Goal: Information Seeking & Learning: Learn about a topic

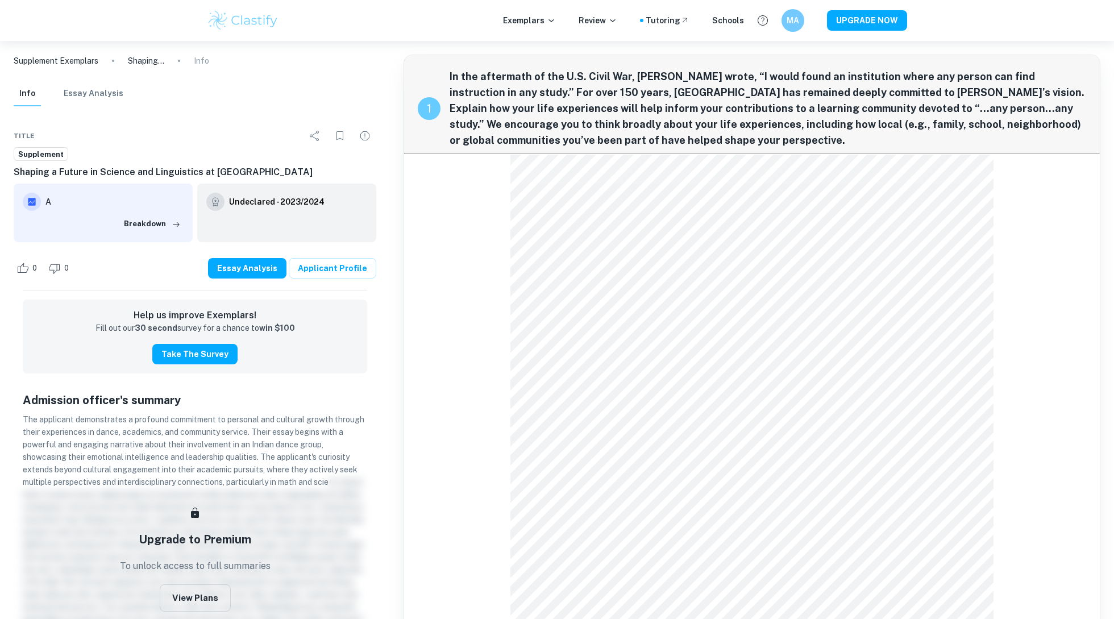
click at [772, 159] on div "1 In the aftermath of the U.S. Civil War, [PERSON_NAME] wrote, “I would found a…" at bounding box center [752, 351] width 697 height 593
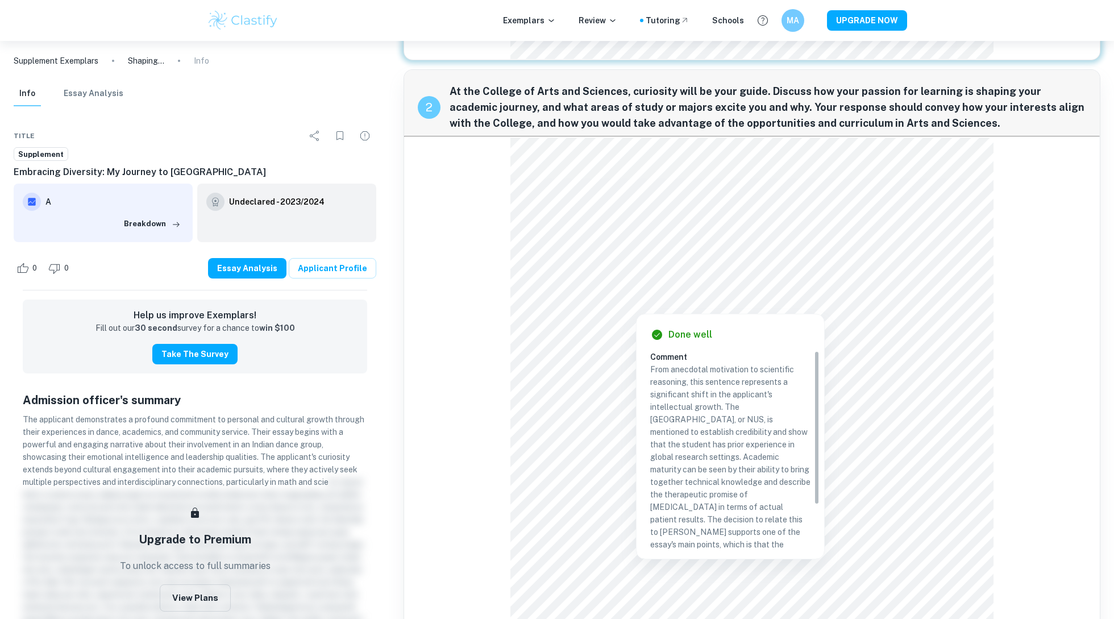
scroll to position [712, 0]
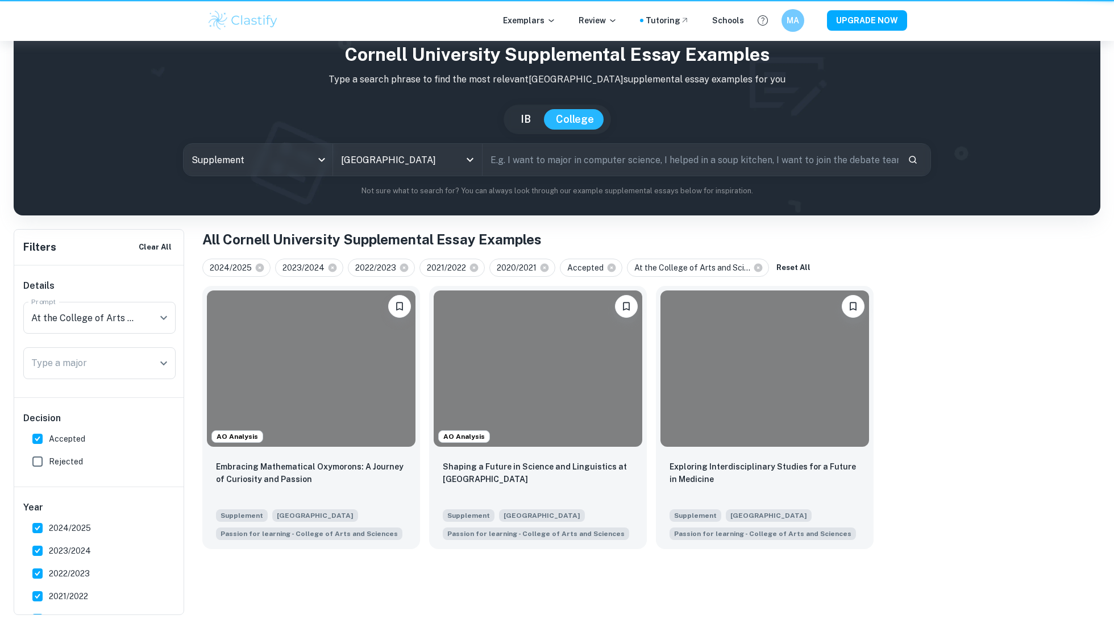
scroll to position [41, 0]
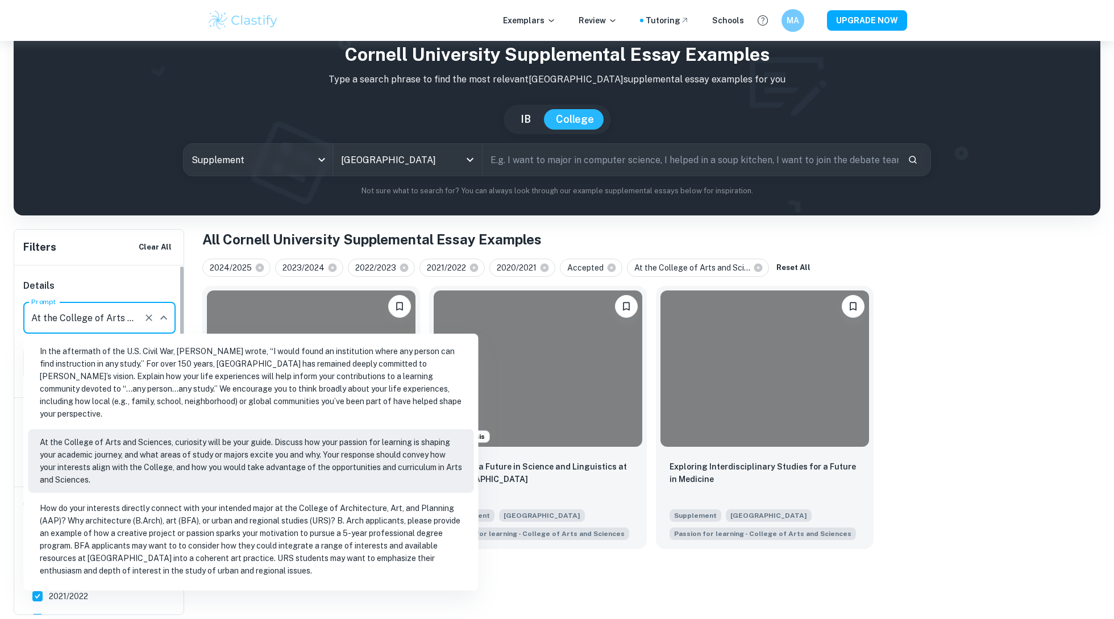
click at [73, 326] on input "At the College of Arts and Sciences, curiosity will be your guide. Discuss how …" at bounding box center [83, 318] width 110 height 22
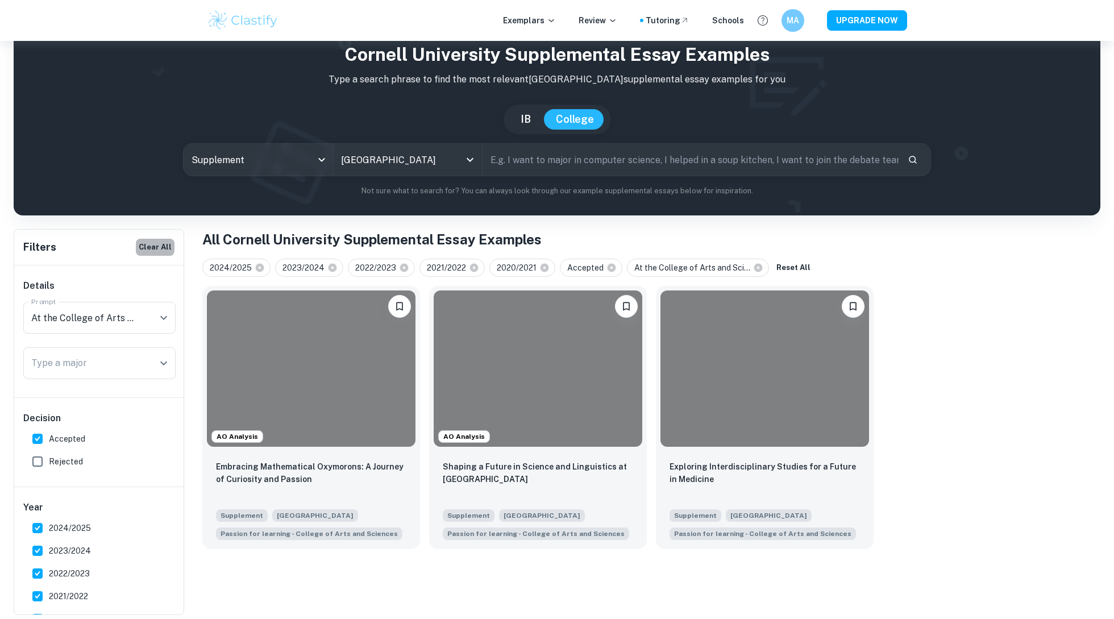
click at [152, 246] on button "Clear All" at bounding box center [155, 247] width 39 height 17
checkbox input "false"
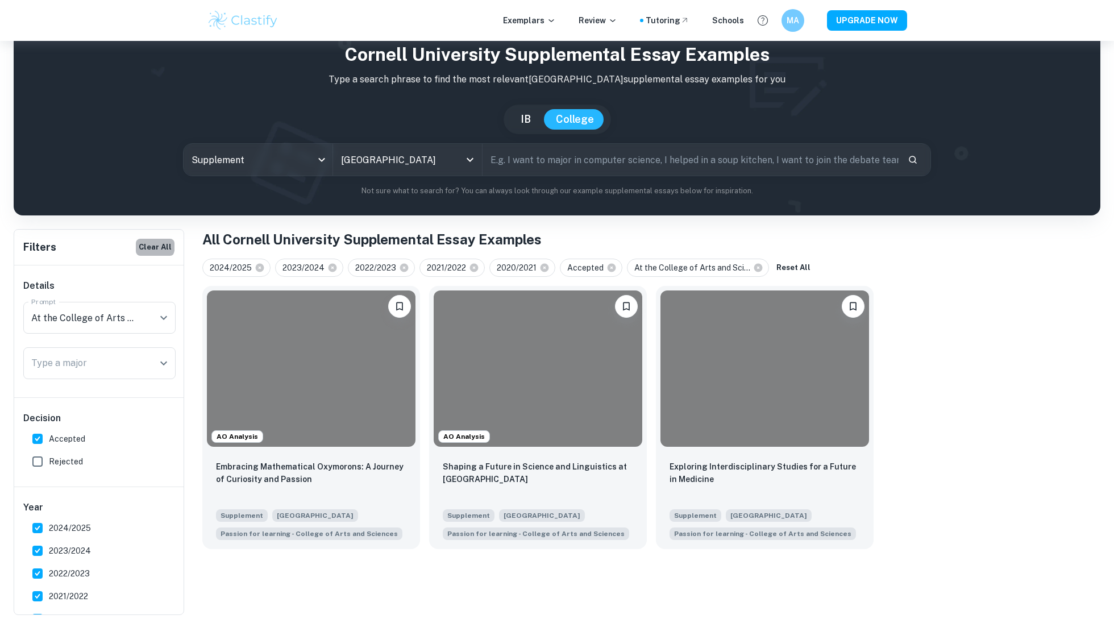
checkbox input "false"
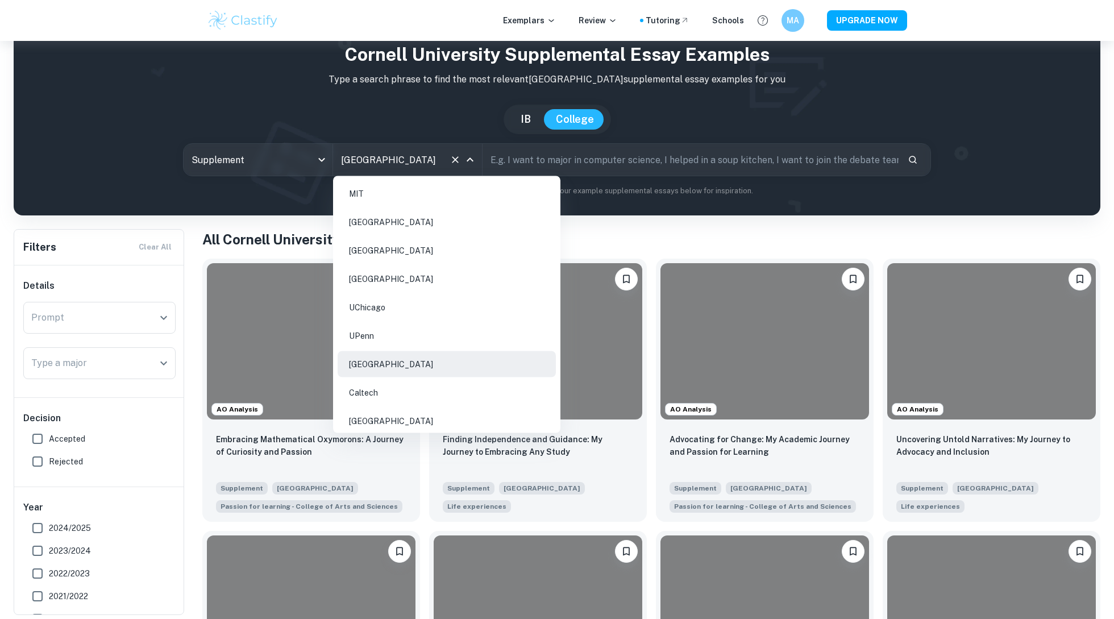
click at [383, 152] on input "[GEOGRAPHIC_DATA]" at bounding box center [391, 160] width 107 height 22
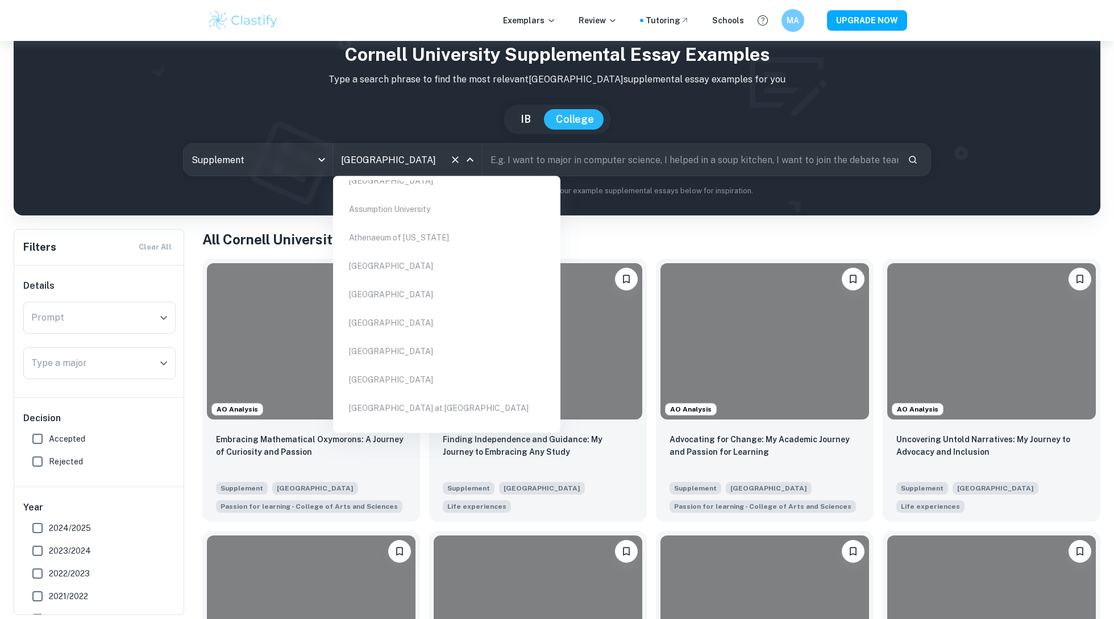
scroll to position [5449, 0]
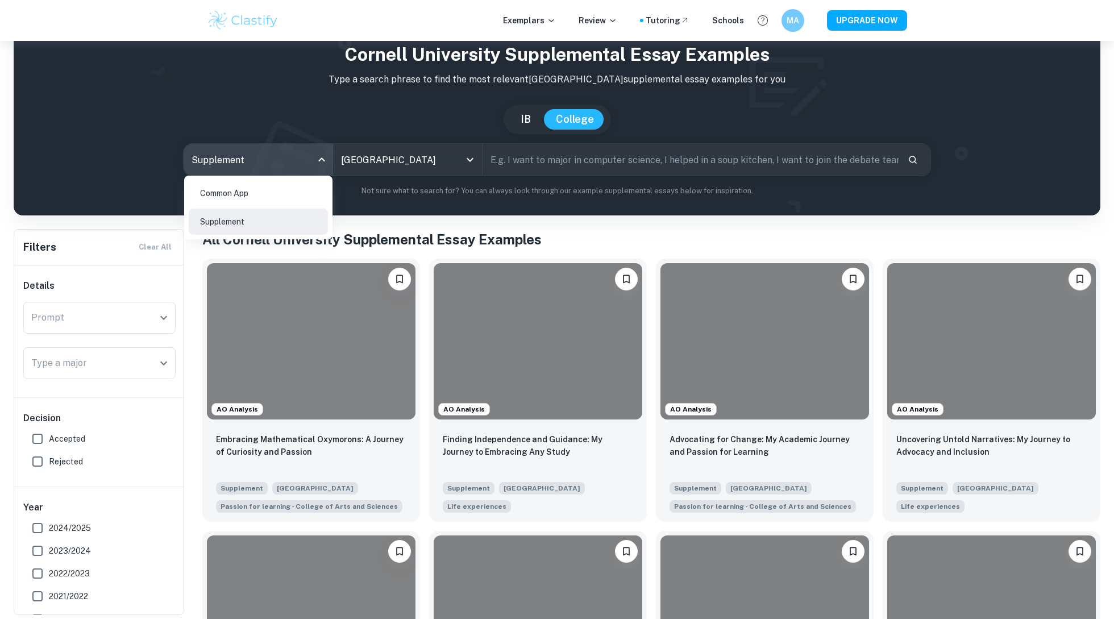
click at [271, 149] on body "We value your privacy We use cookies to enhance your browsing experience, serve…" at bounding box center [557, 309] width 1114 height 619
click at [274, 196] on li "Common App" at bounding box center [258, 193] width 139 height 26
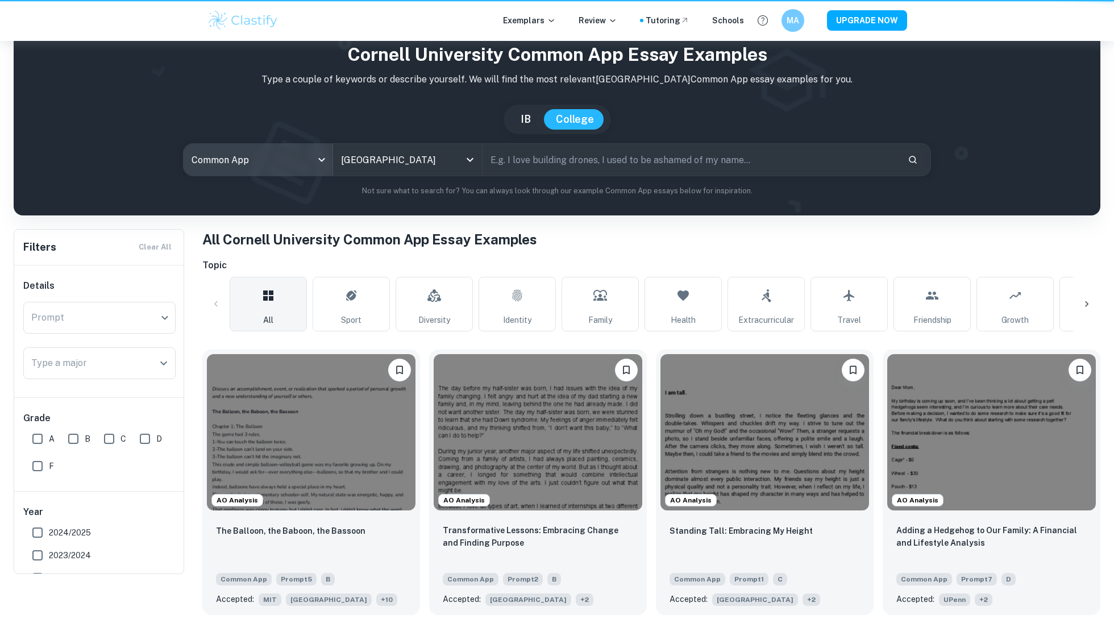
type input "common app"
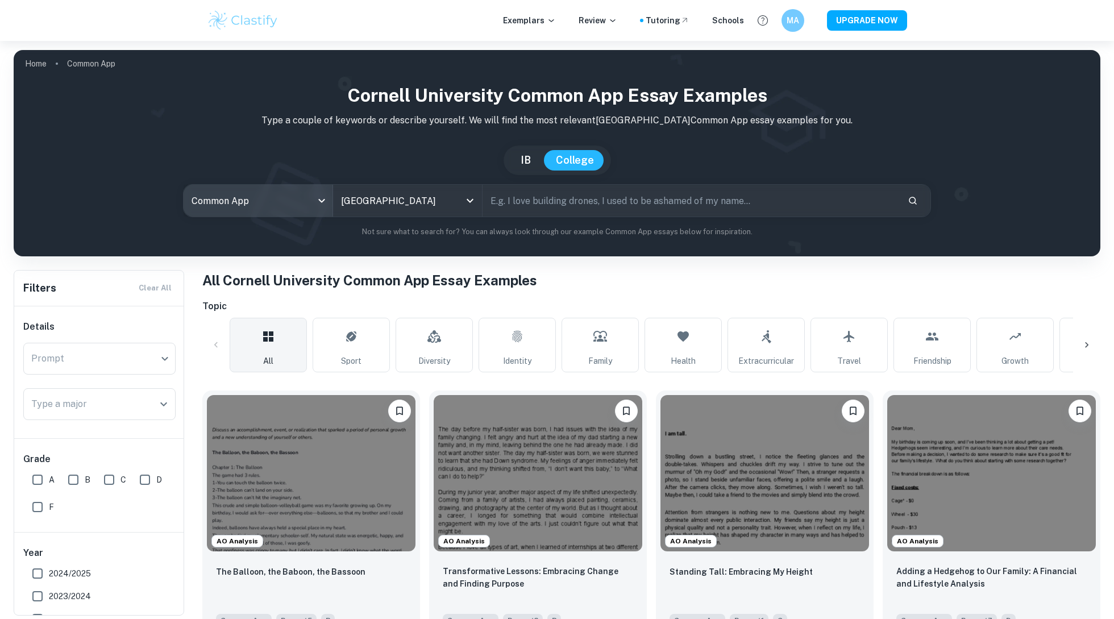
scroll to position [158, 0]
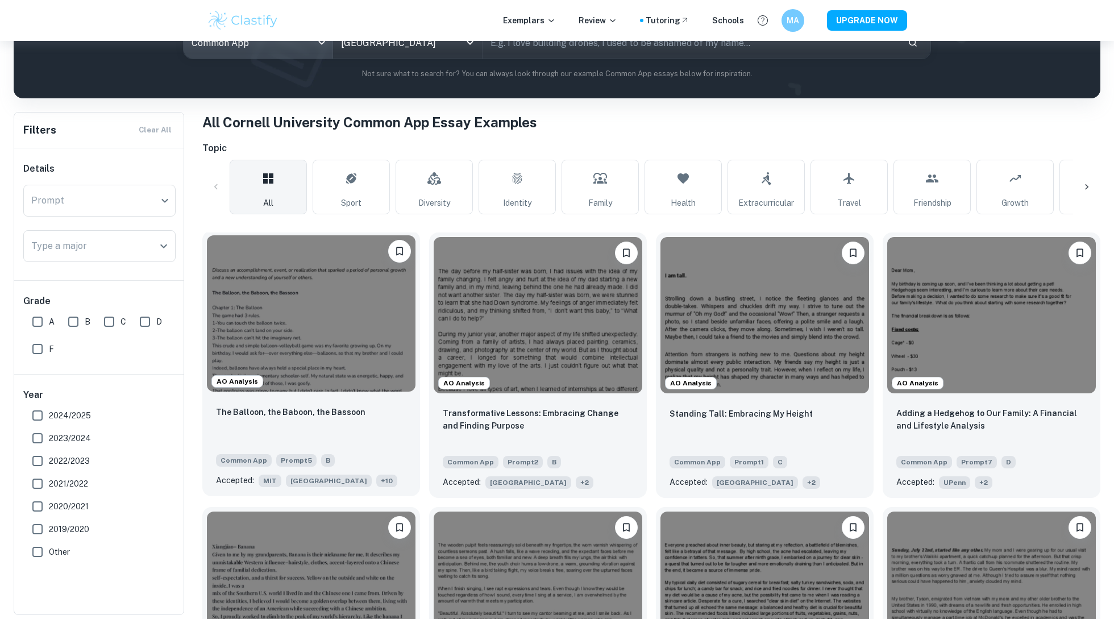
click at [292, 399] on div "The Balloon, the Baboon, the Bassoon Common App Prompt 5 B Accepted: MIT [GEOGR…" at bounding box center [311, 446] width 218 height 100
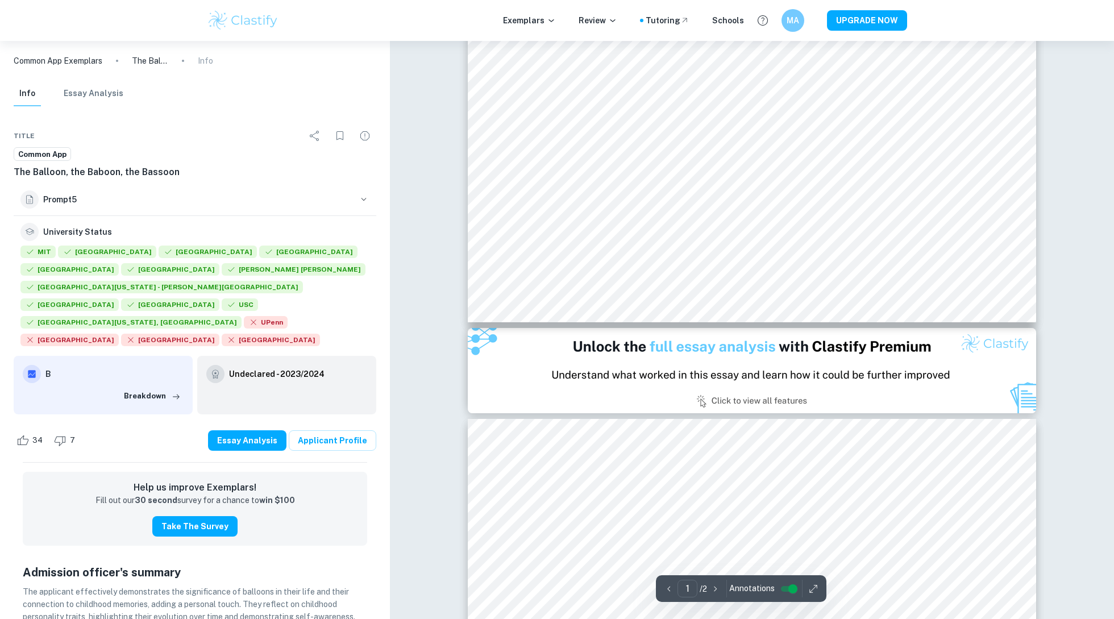
type input "2"
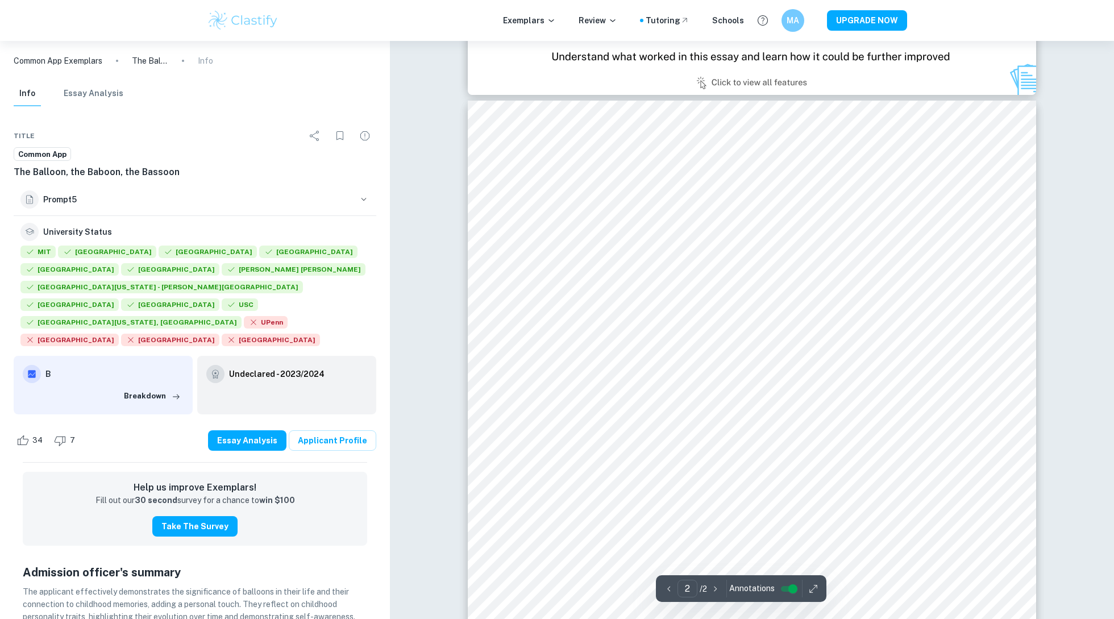
scroll to position [919, 0]
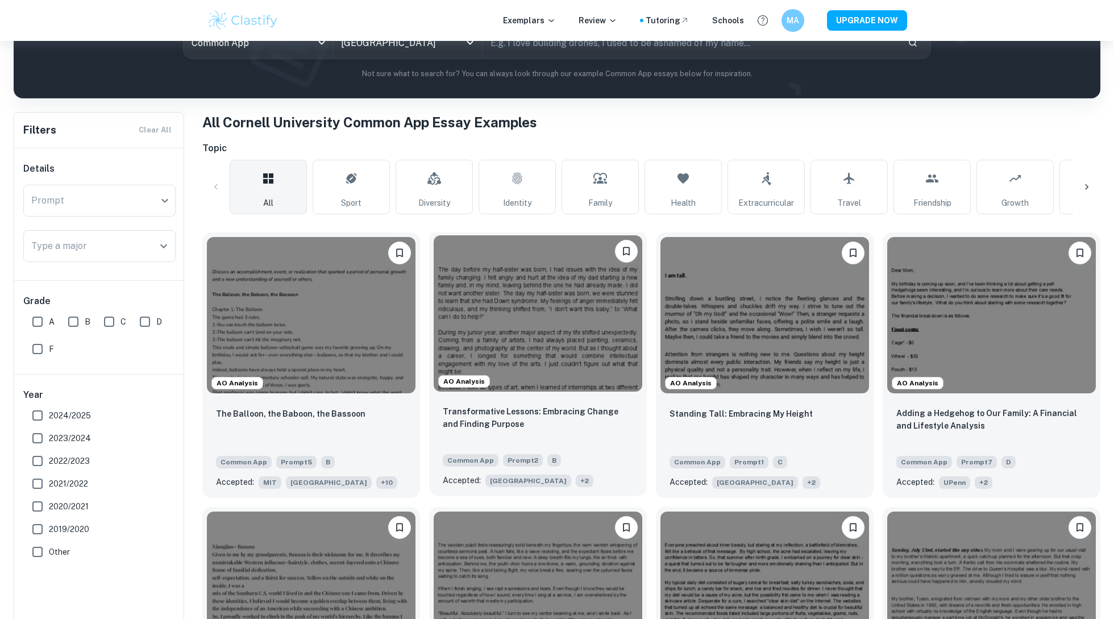
scroll to position [194, 0]
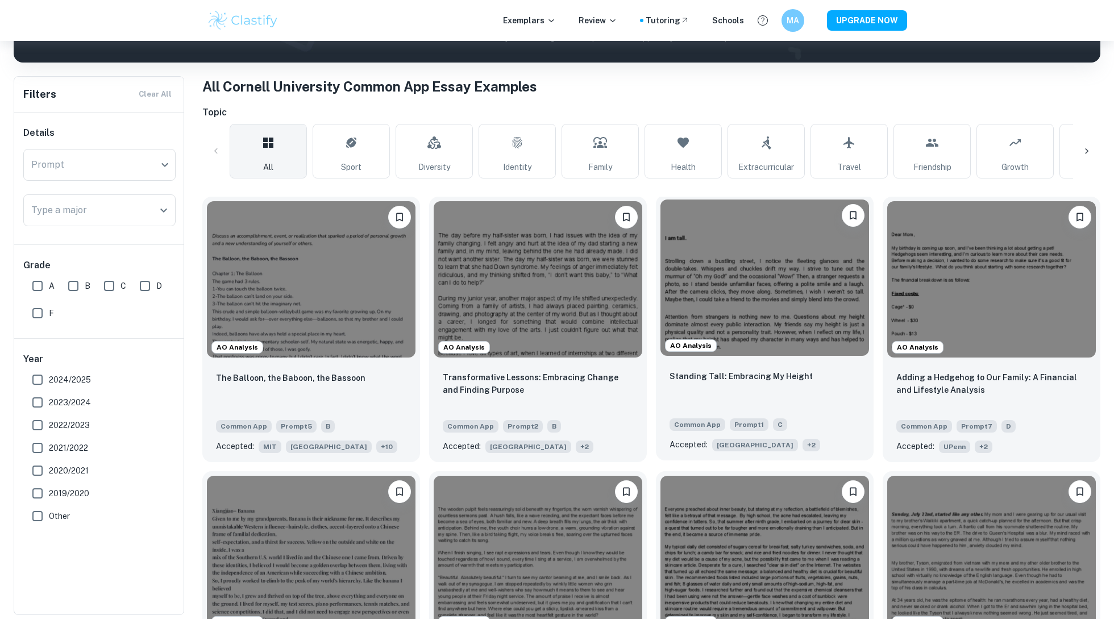
click at [792, 366] on div "Standing Tall: Embracing My Height Common App Prompt 1 C Accepted: [GEOGRAPHIC_…" at bounding box center [765, 410] width 218 height 100
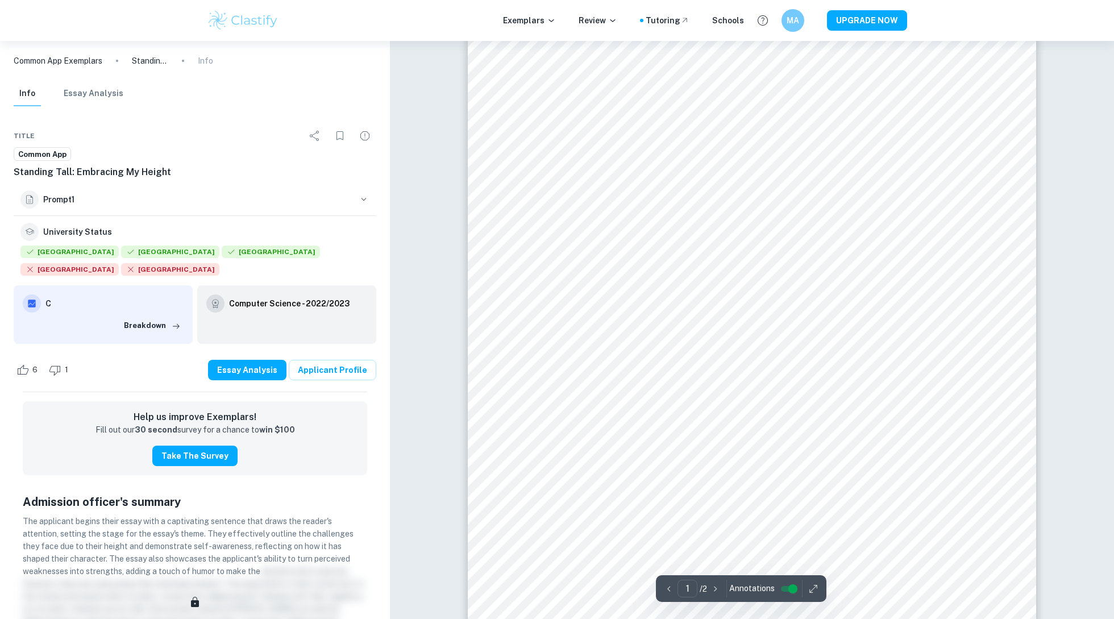
scroll to position [357, 0]
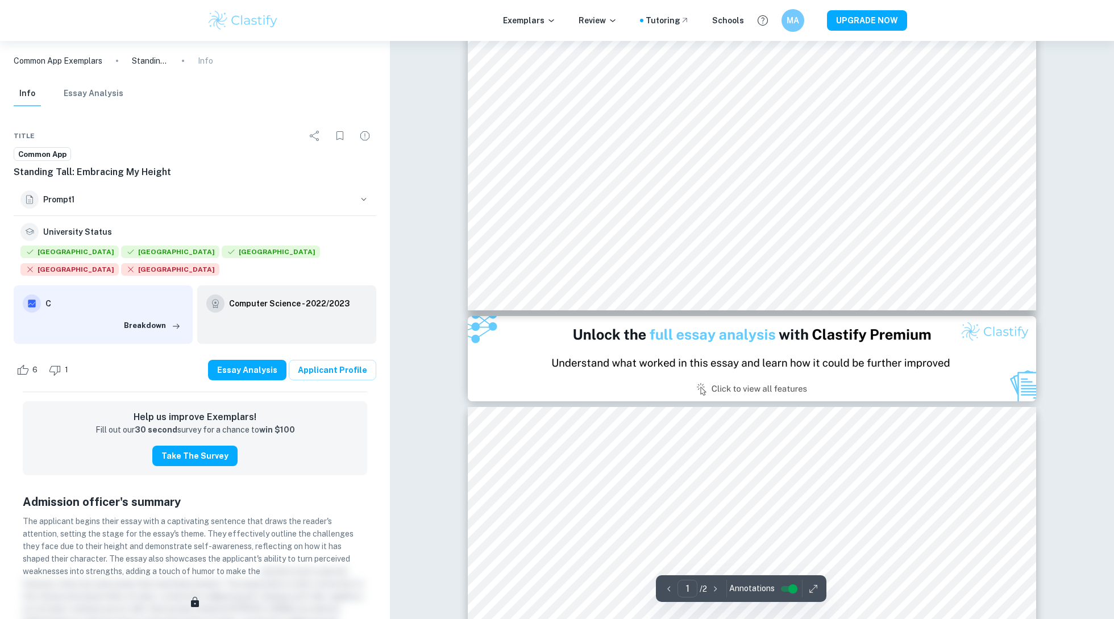
type input "2"
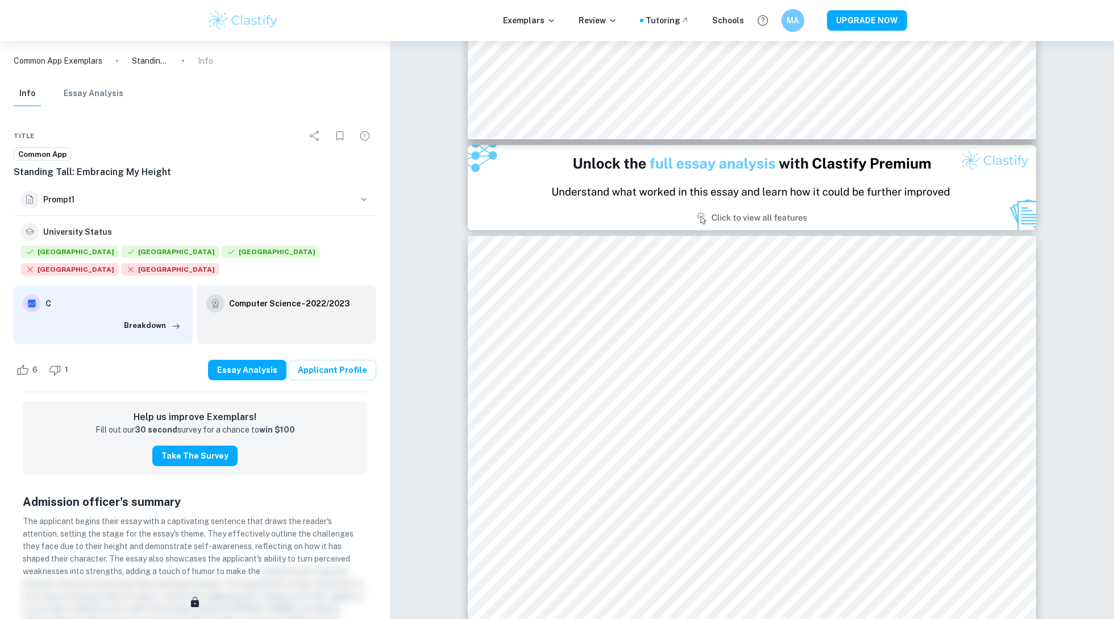
scroll to position [716, 0]
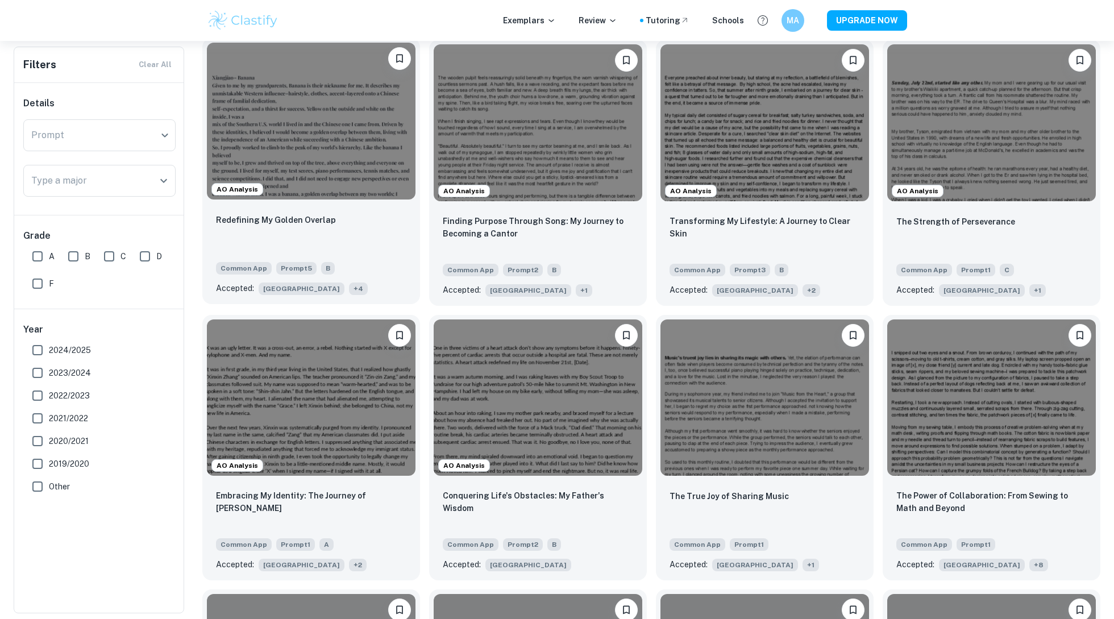
scroll to position [628, 0]
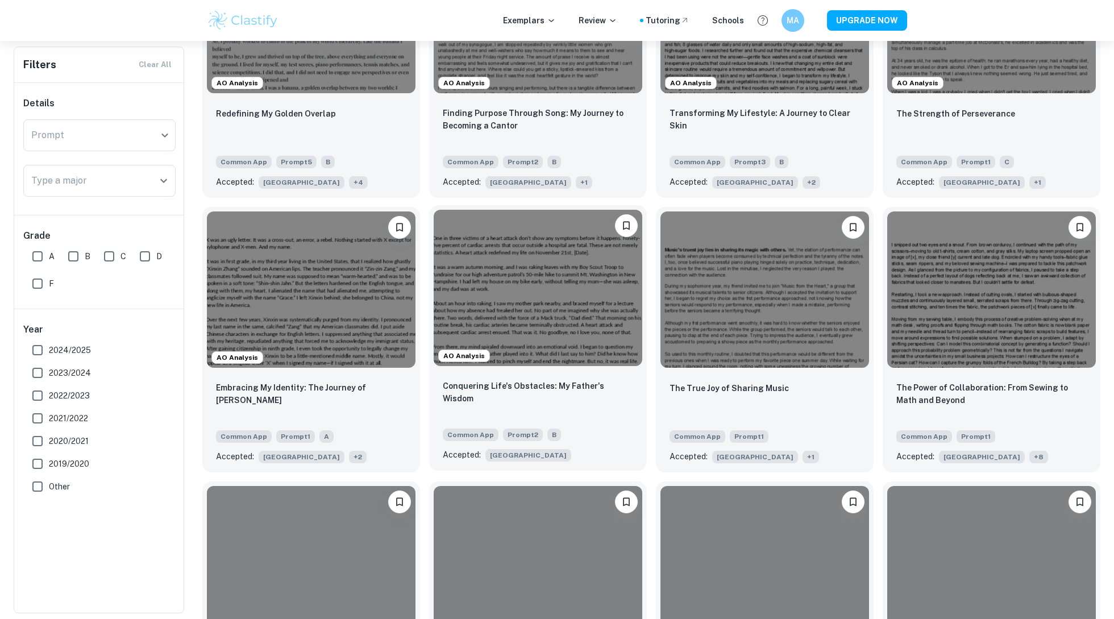
scroll to position [769, 0]
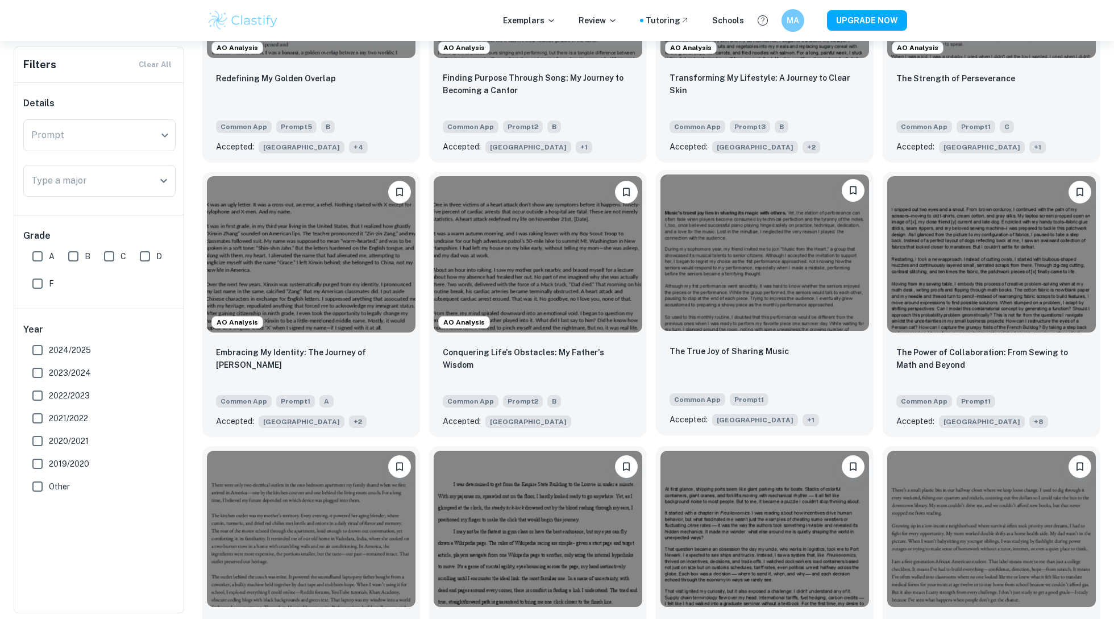
click at [773, 380] on div "The True Joy of Sharing Music" at bounding box center [765, 364] width 190 height 39
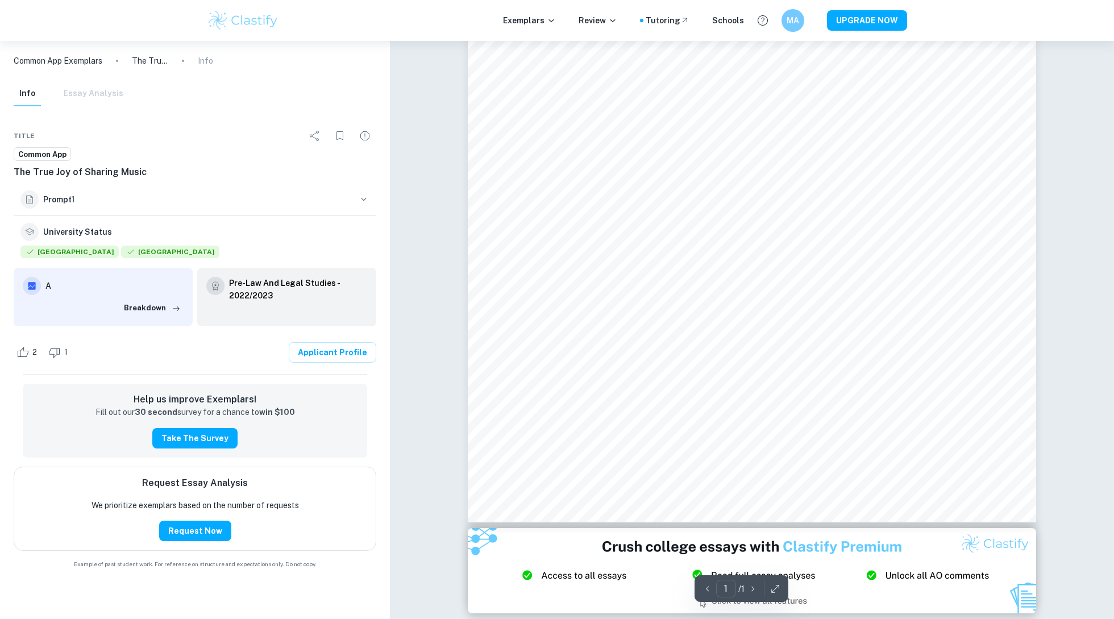
scroll to position [265, 0]
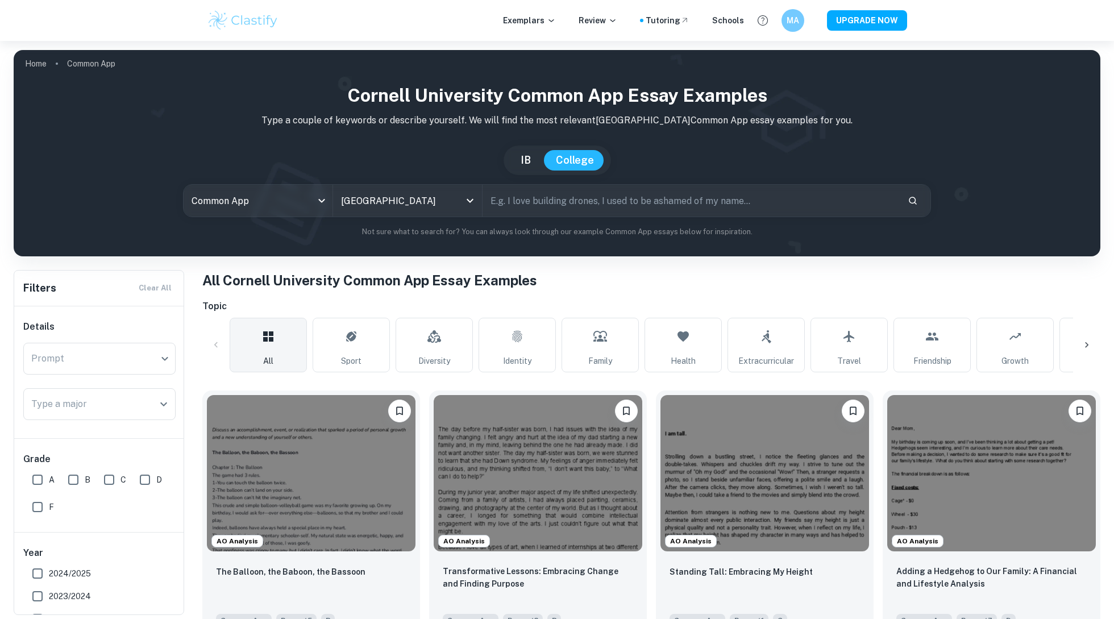
click at [554, 203] on input "text" at bounding box center [691, 201] width 416 height 32
type input "[DEMOGRAPHIC_DATA]"
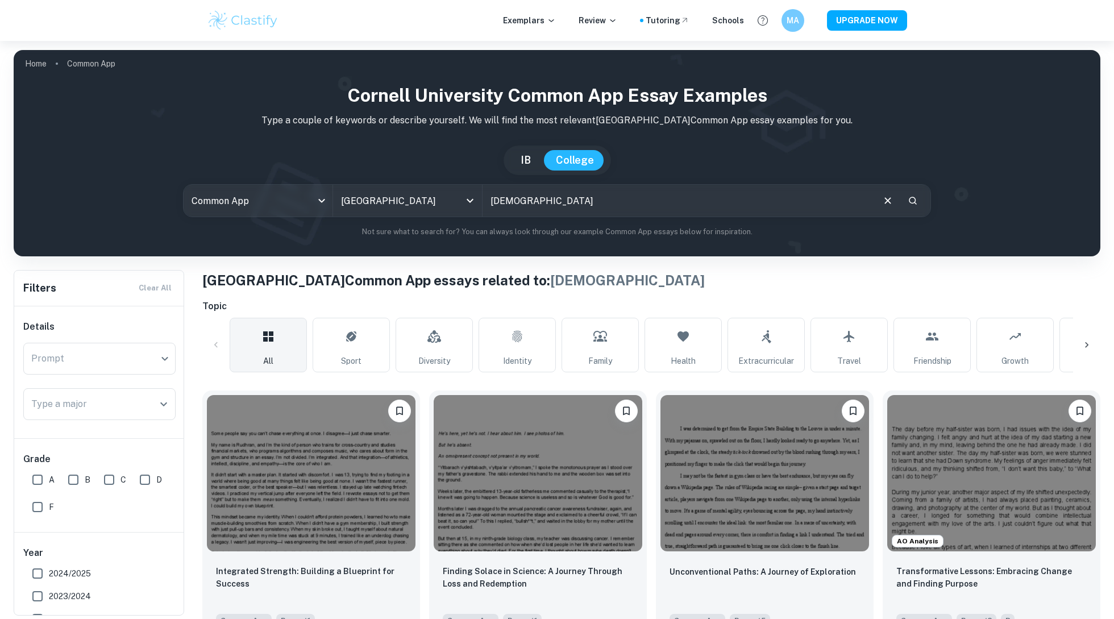
scroll to position [110, 0]
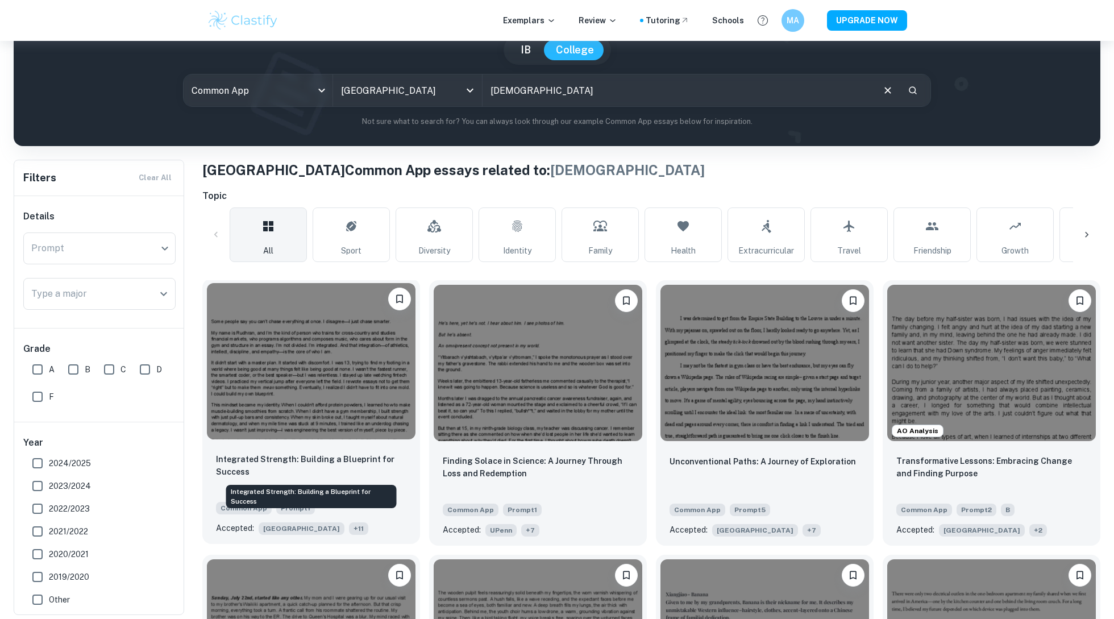
click at [330, 474] on p "Integrated Strength: Building a Blueprint for Success" at bounding box center [311, 465] width 190 height 25
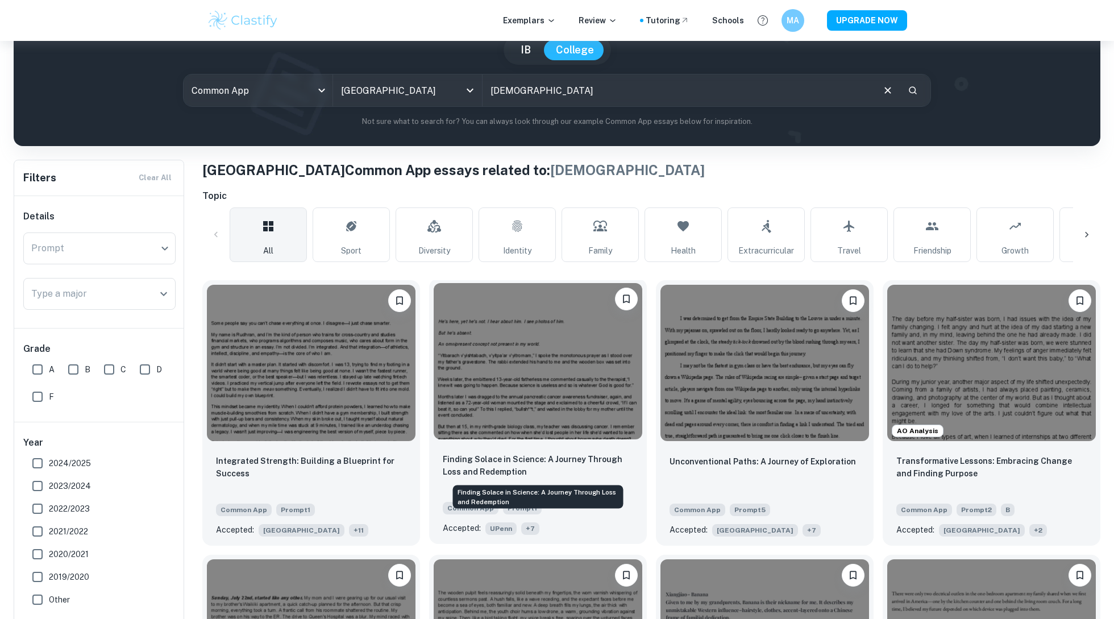
scroll to position [265, 0]
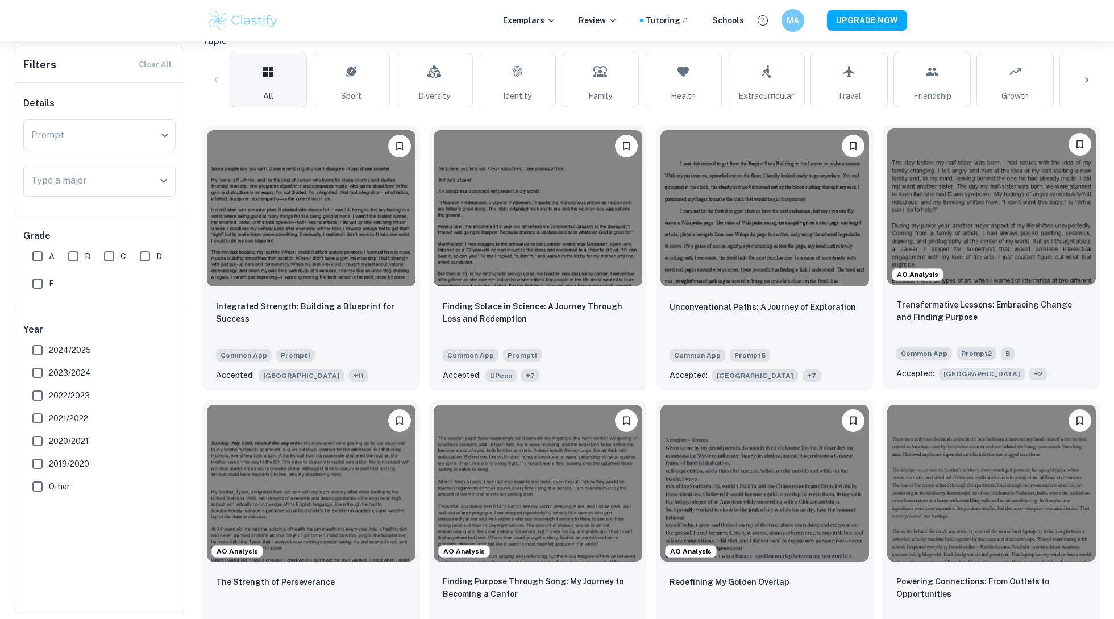
click at [1015, 338] on div "Transformative Lessons: Embracing Change and Finding Purpose Common App Prompt …" at bounding box center [992, 339] width 218 height 100
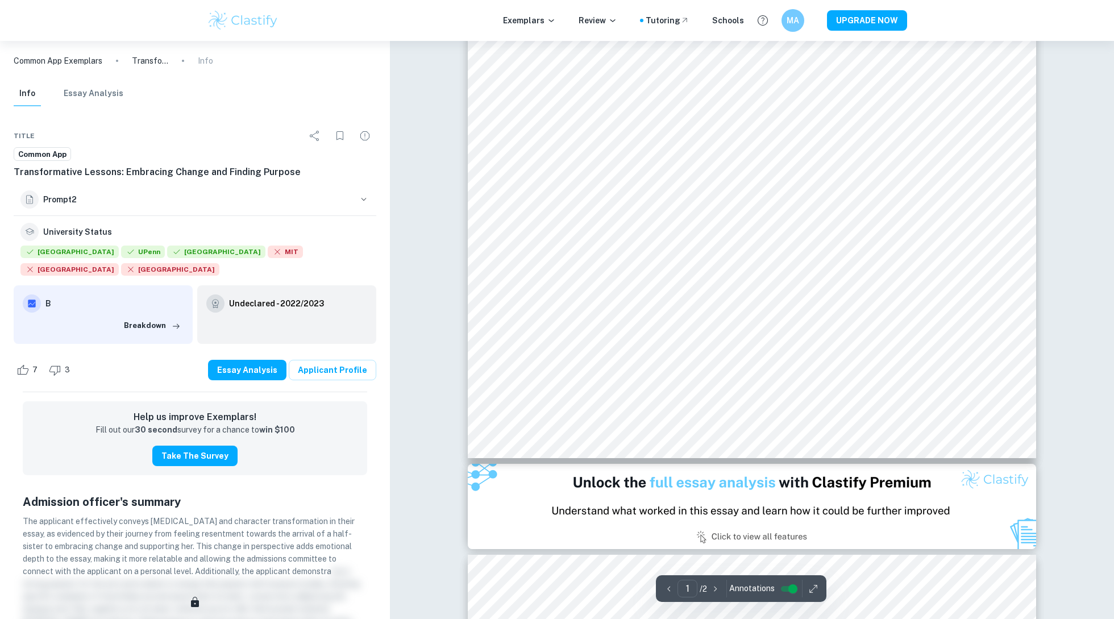
scroll to position [333, 0]
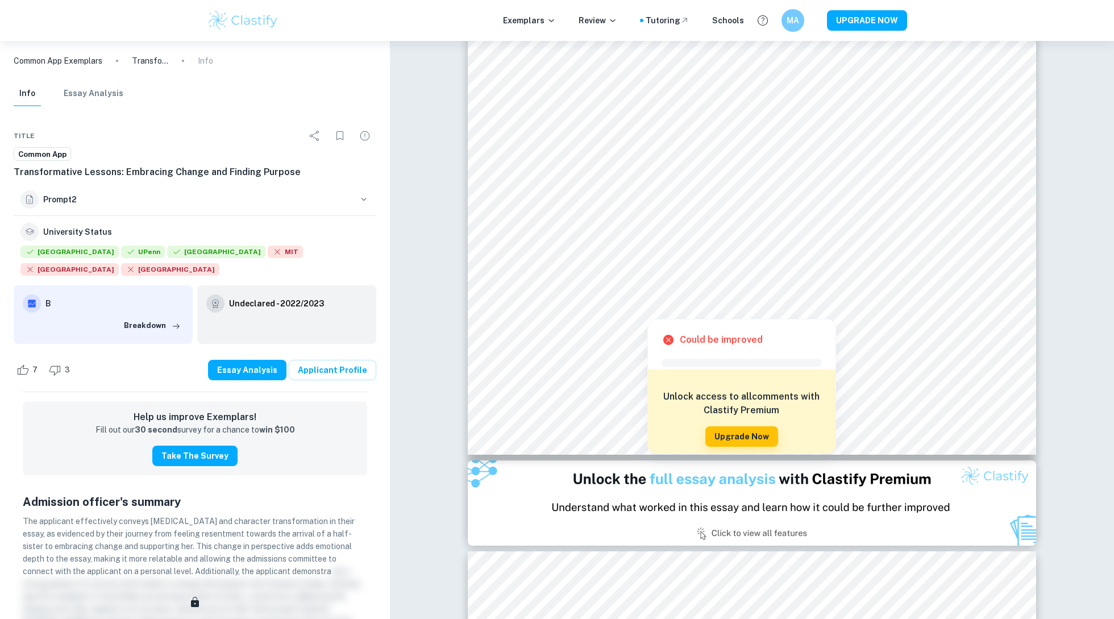
click at [760, 251] on div at bounding box center [752, 257] width 434 height 20
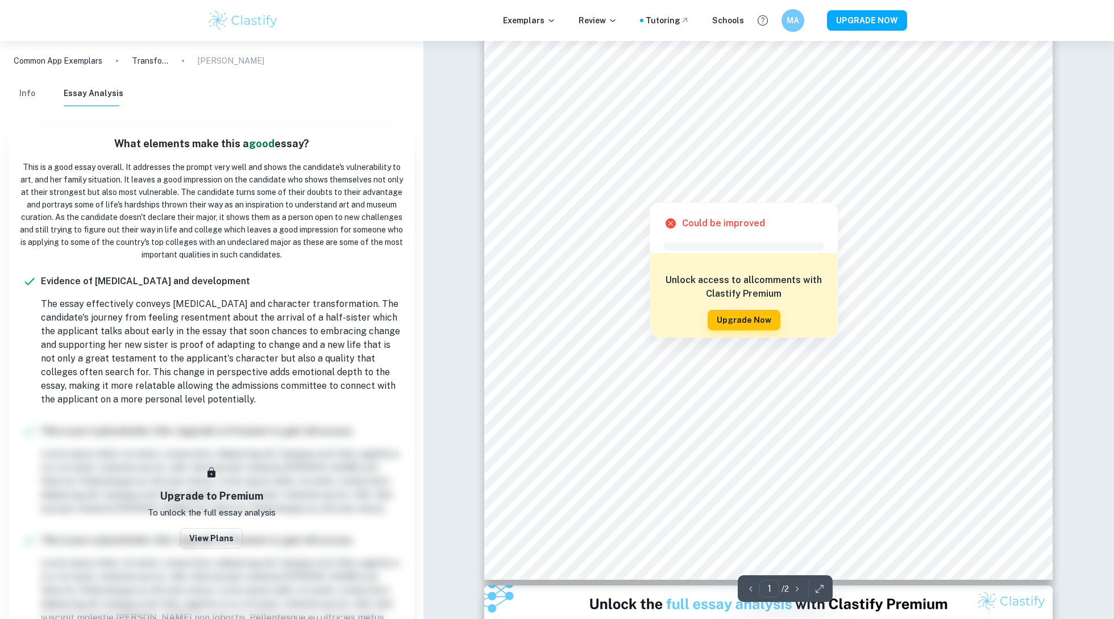
scroll to position [212, 0]
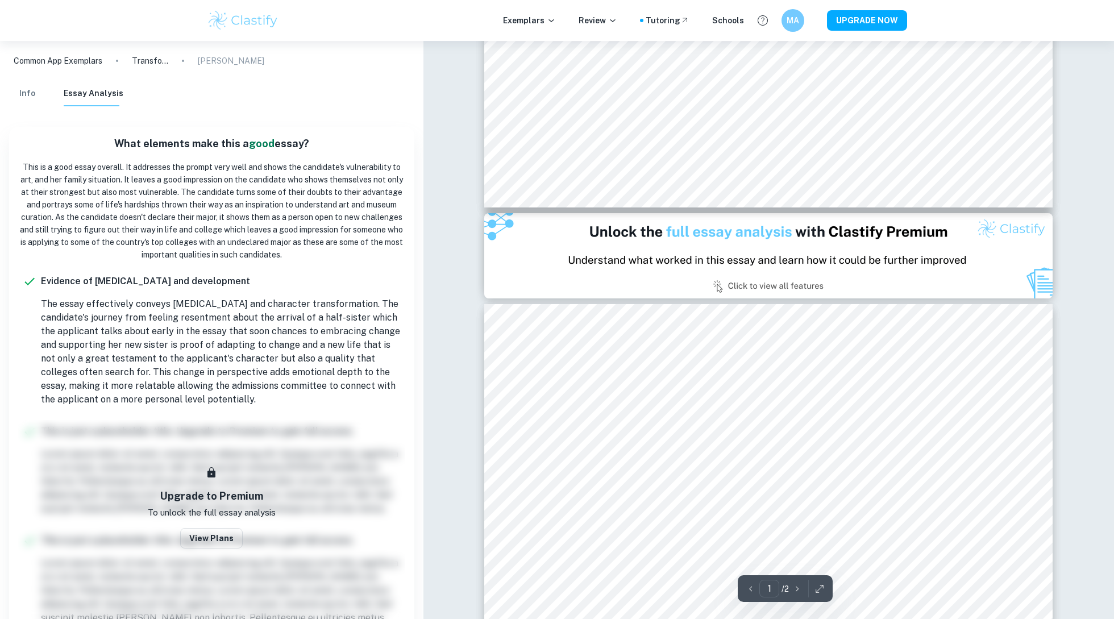
type input "2"
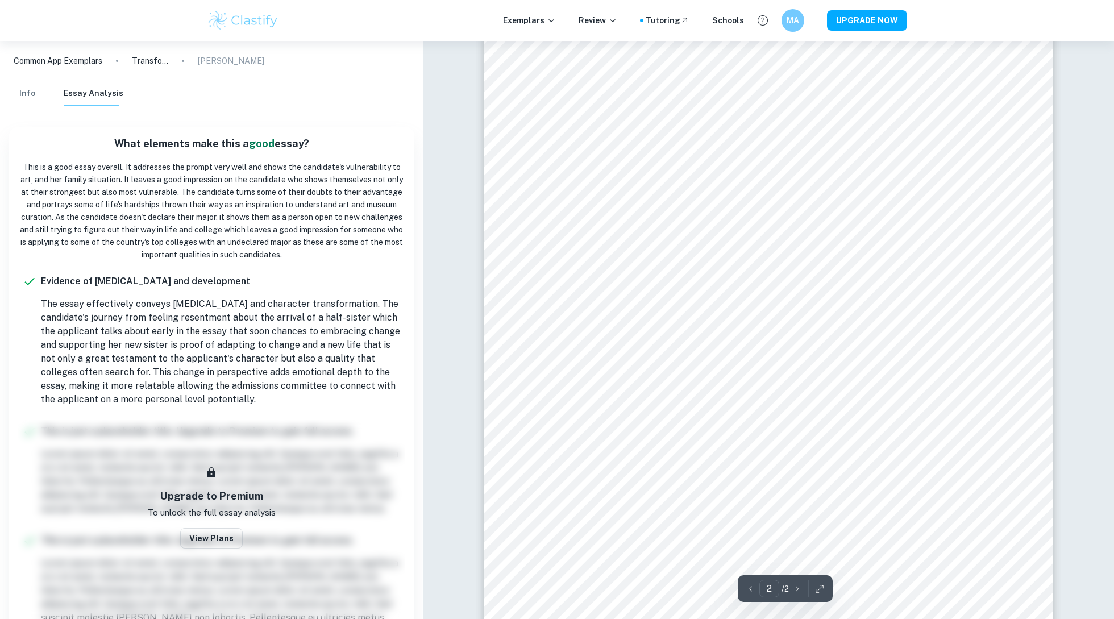
scroll to position [867, 0]
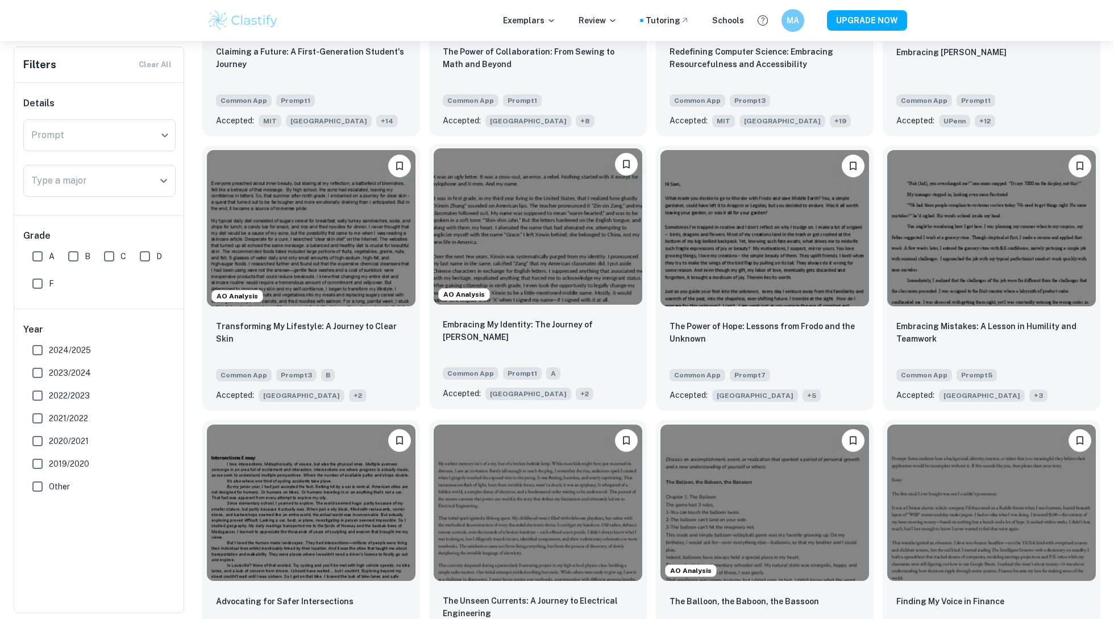
scroll to position [1222, 0]
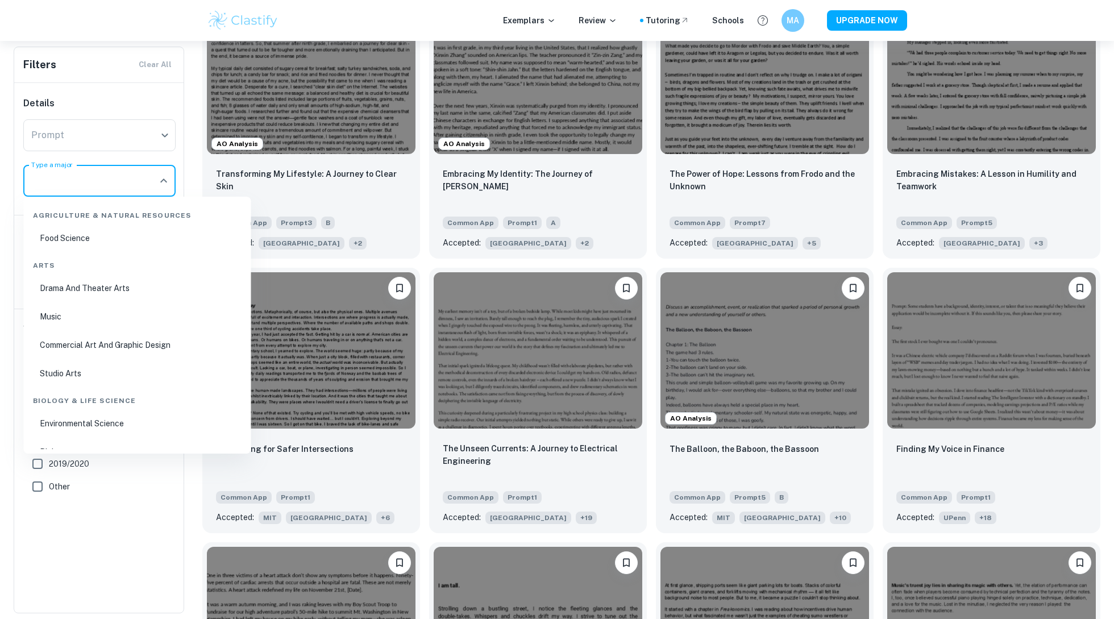
click at [147, 170] on input "Type a major" at bounding box center [90, 181] width 125 height 22
click at [141, 286] on li "Psychology" at bounding box center [137, 288] width 218 height 26
type input "Psychology"
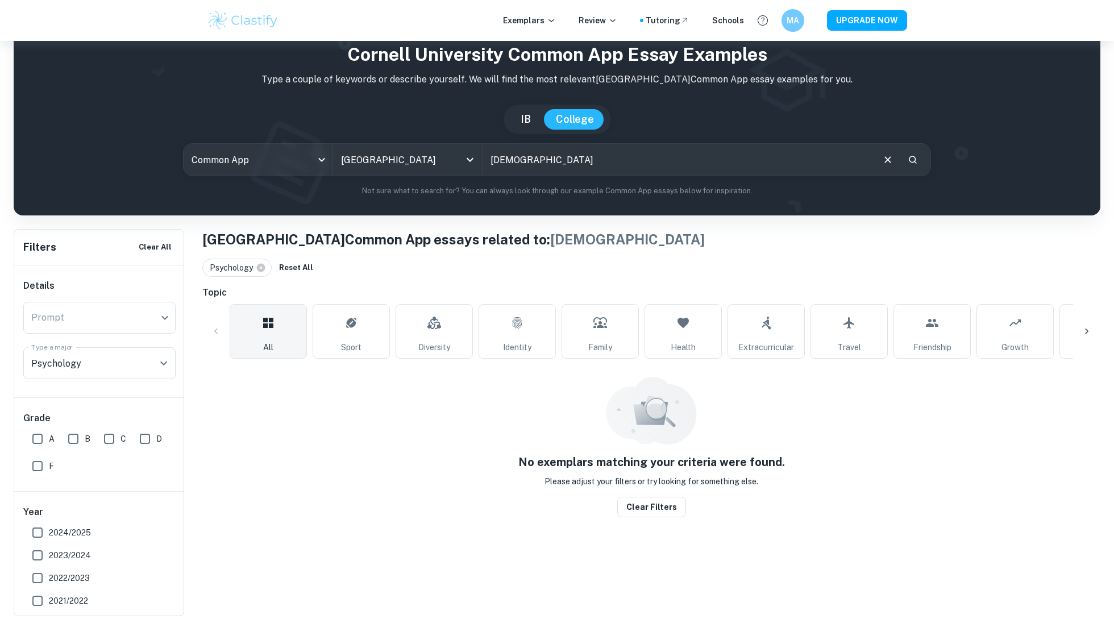
scroll to position [41, 0]
click at [285, 166] on body "We value your privacy We use cookies to enhance your browsing experience, serve…" at bounding box center [557, 309] width 1114 height 619
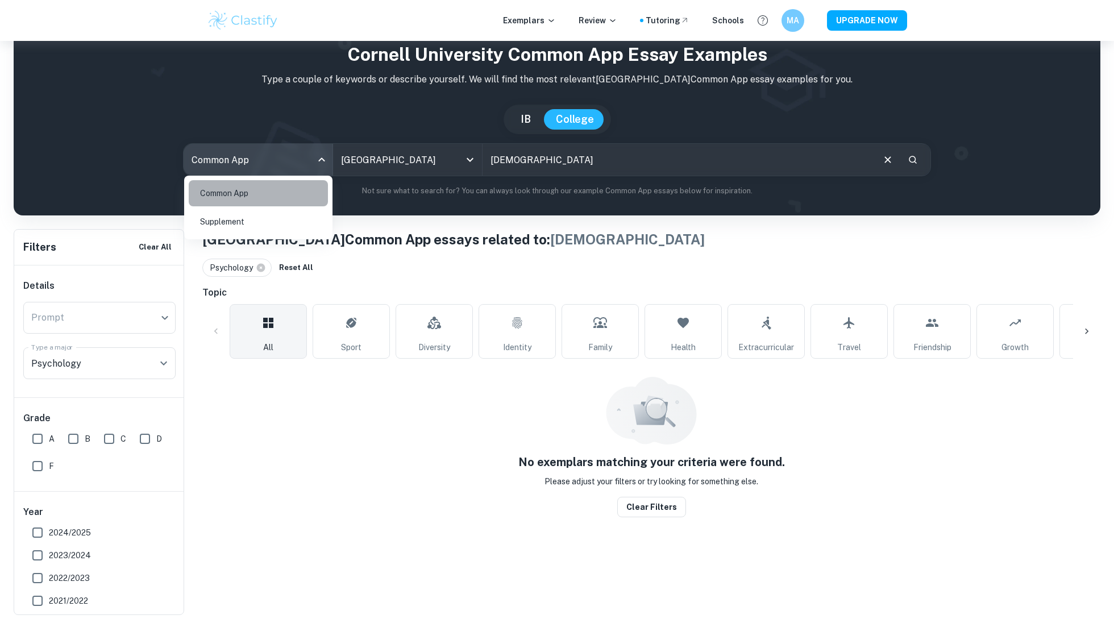
click at [289, 184] on li "Common App" at bounding box center [258, 193] width 139 height 26
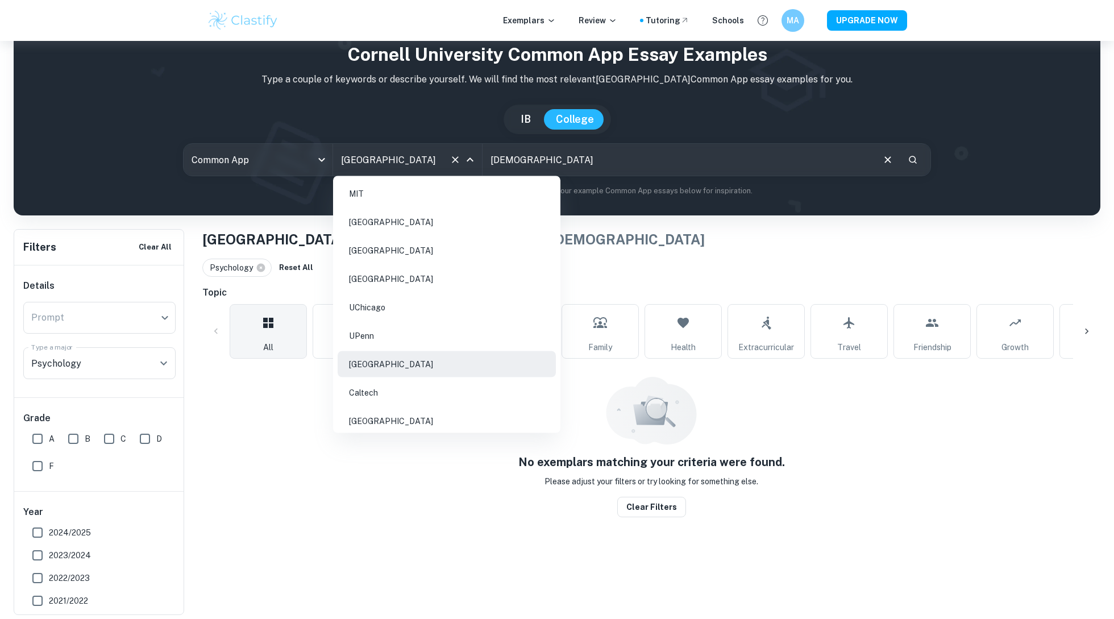
click at [398, 155] on input "[GEOGRAPHIC_DATA]" at bounding box center [391, 160] width 107 height 22
click at [453, 164] on icon "Clear" at bounding box center [455, 159] width 11 height 11
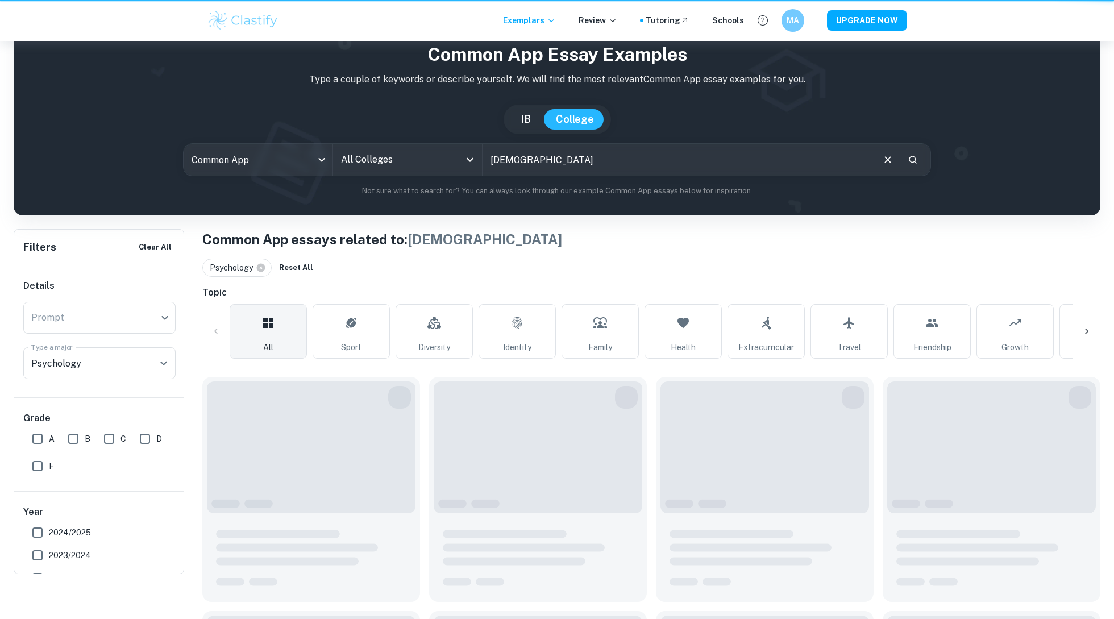
click at [612, 176] on input "[DEMOGRAPHIC_DATA]" at bounding box center [678, 160] width 390 height 32
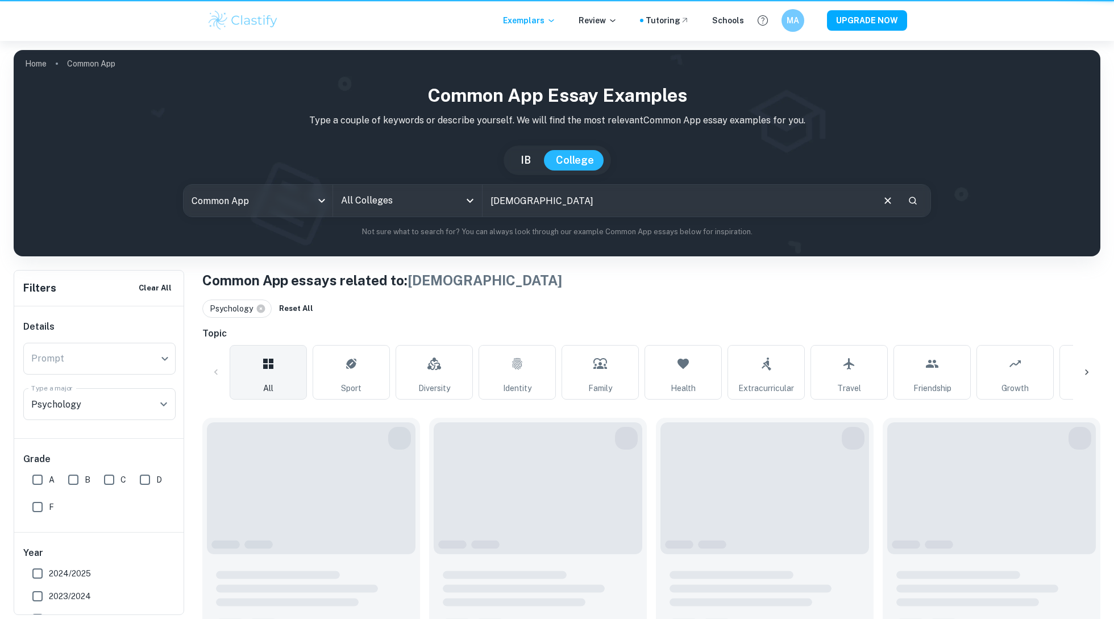
click at [609, 229] on p "Not sure what to search for? You can always look through our example Common App…" at bounding box center [557, 231] width 1069 height 11
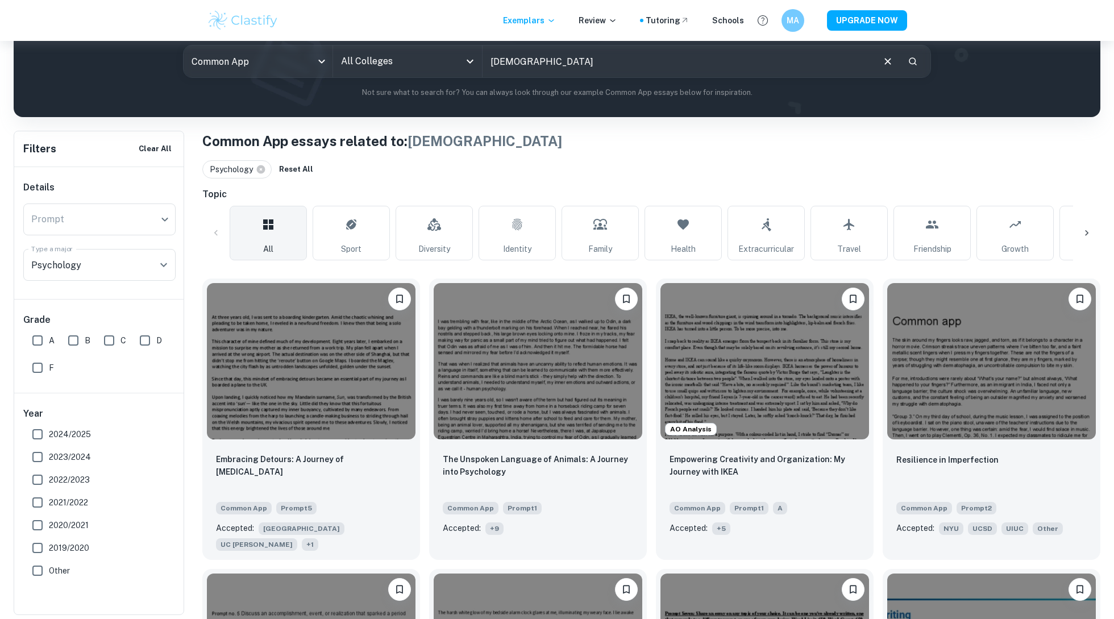
scroll to position [128, 0]
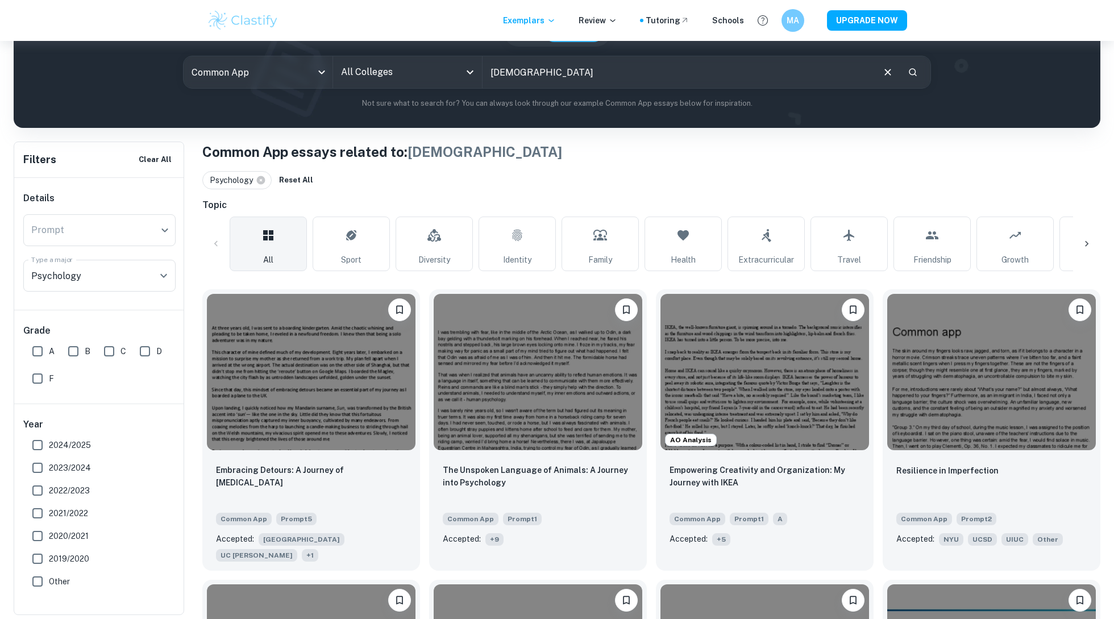
drag, startPoint x: 522, startPoint y: 80, endPoint x: 474, endPoint y: 73, distance: 48.2
click at [474, 73] on div "Common App common app All Colleges All Colleges [DEMOGRAPHIC_DATA] ​" at bounding box center [557, 72] width 748 height 33
click at [347, 400] on img at bounding box center [311, 370] width 209 height 156
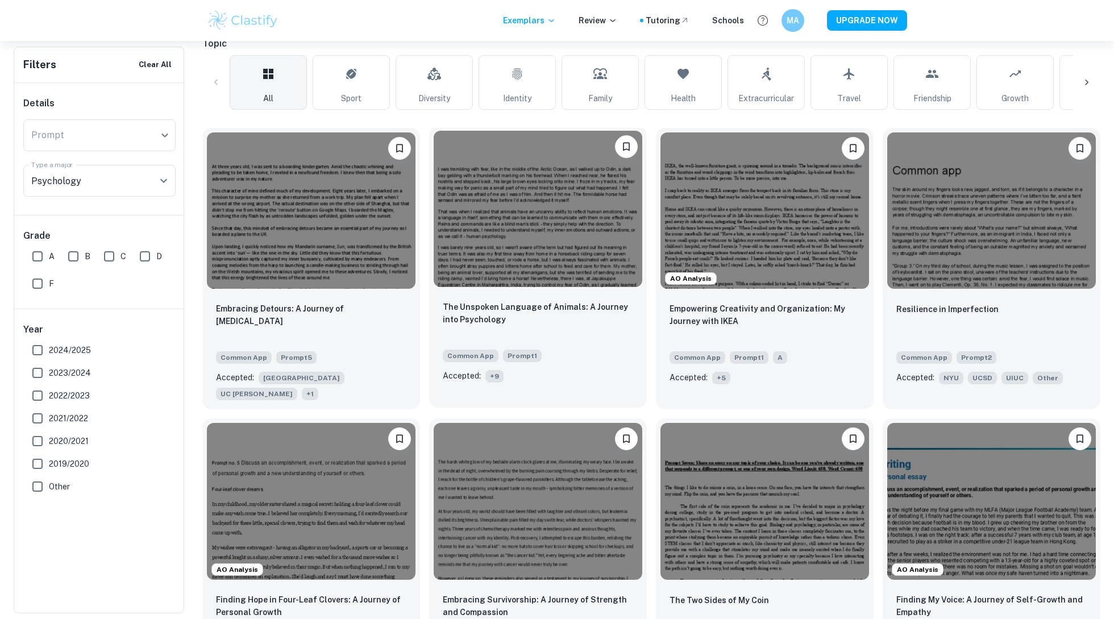
click at [591, 298] on div "The Unspoken Language of Animals: A Journey into Psychology Common App Prompt 1…" at bounding box center [538, 342] width 218 height 100
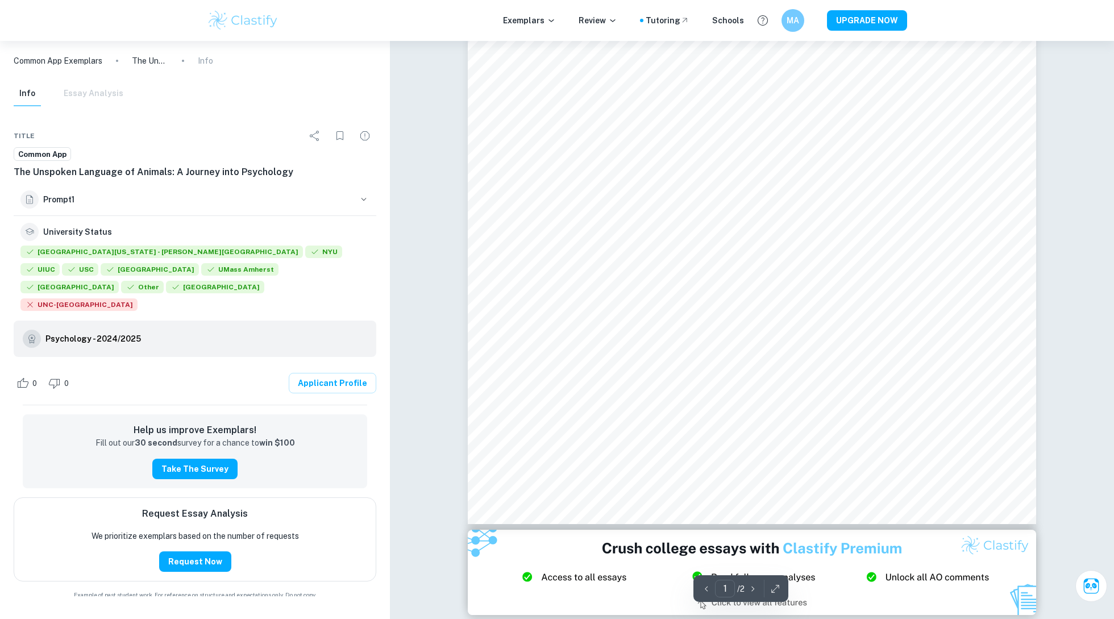
scroll to position [315, 0]
